Goal: Navigation & Orientation: Go to known website

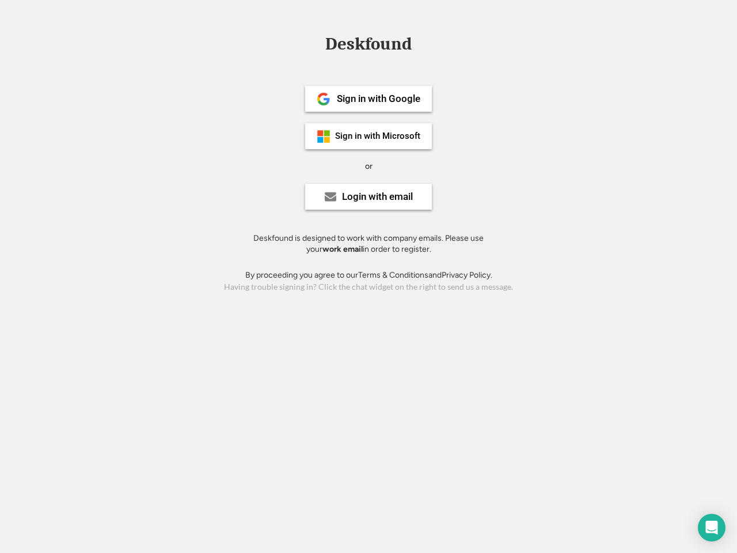
click at [369, 165] on div "or" at bounding box center [368, 167] width 7 height 12
click at [369, 46] on div "Deskfound" at bounding box center [369, 44] width 98 height 18
click at [315, 43] on div "Deskfound" at bounding box center [368, 46] width 737 height 22
click at [369, 46] on div "Deskfound" at bounding box center [369, 44] width 98 height 18
click at [369, 166] on div "or" at bounding box center [368, 167] width 7 height 12
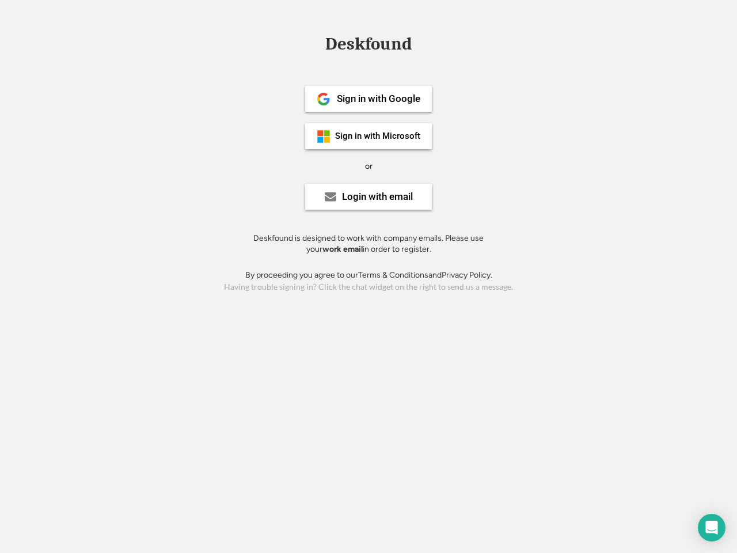
click at [369, 99] on div "Sign in with Google" at bounding box center [379, 99] width 84 height 10
click at [379, 99] on div "Sign in with Google" at bounding box center [379, 99] width 84 height 10
click at [324, 99] on img at bounding box center [324, 99] width 14 height 14
click at [369, 136] on div "Sign in with Microsoft" at bounding box center [377, 136] width 85 height 9
click at [379, 136] on div "Sign in with Microsoft" at bounding box center [377, 136] width 85 height 9
